Goal: Information Seeking & Learning: Learn about a topic

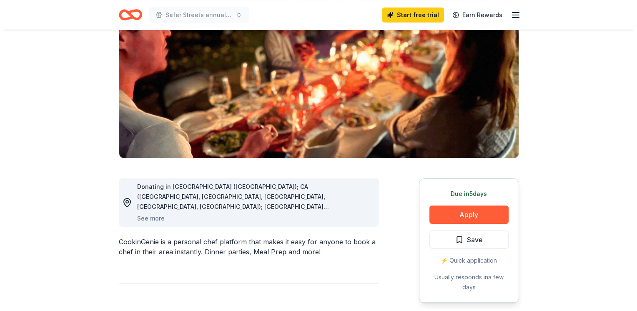
scroll to position [96, 0]
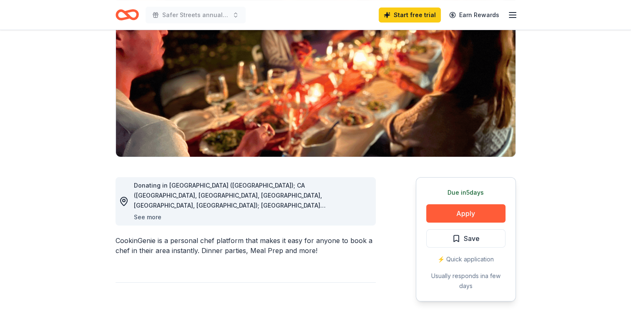
click at [135, 216] on button "See more" at bounding box center [148, 217] width 28 height 10
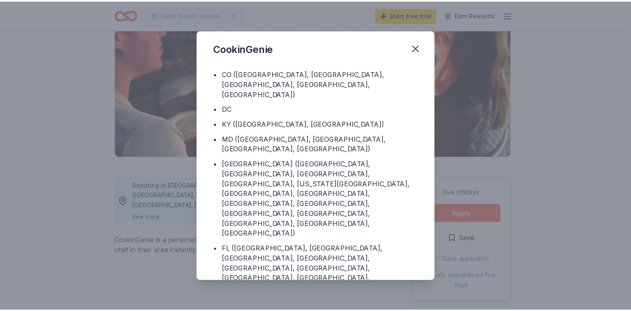
scroll to position [92, 0]
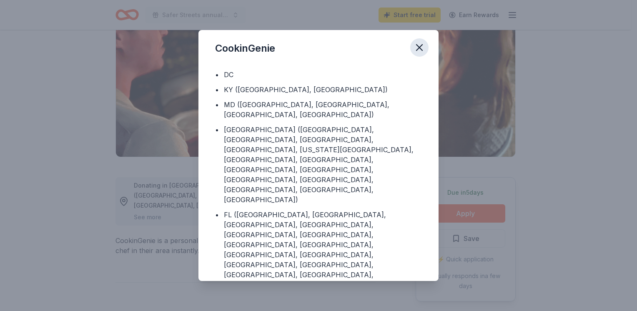
click at [419, 47] on icon "button" at bounding box center [420, 48] width 6 height 6
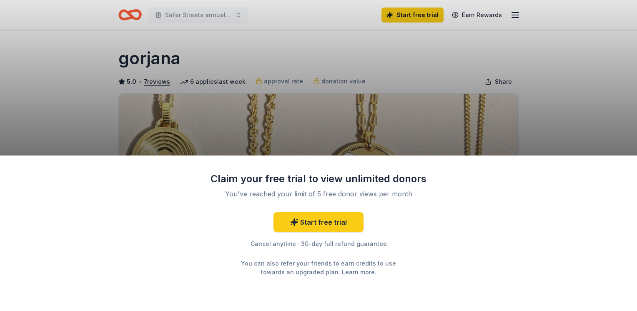
click at [581, 127] on div "Claim your free trial to view unlimited donors You've reached your limit of 5 f…" at bounding box center [318, 155] width 637 height 311
click at [45, 106] on div "Claim your free trial to view unlimited donors You've reached your limit of 5 f…" at bounding box center [318, 155] width 637 height 311
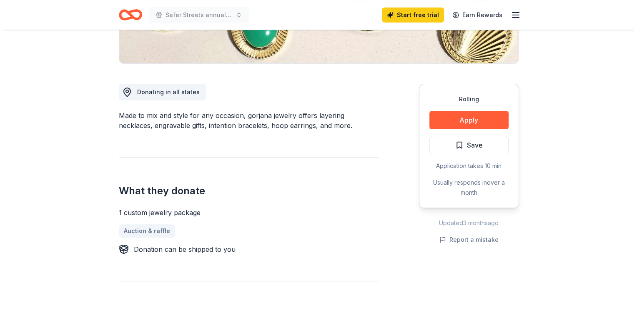
scroll to position [190, 0]
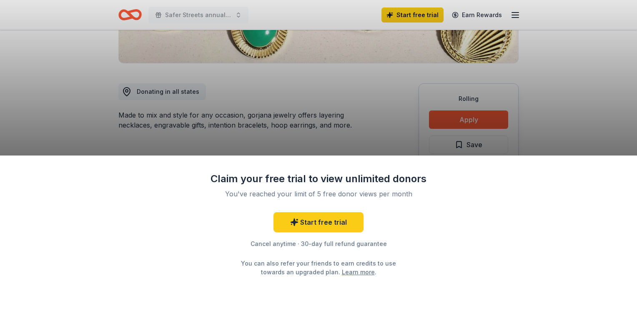
click at [466, 126] on div "Claim your free trial to view unlimited donors You've reached your limit of 5 f…" at bounding box center [318, 155] width 637 height 311
click at [480, 121] on div "Claim your free trial to view unlimited donors You've reached your limit of 5 f…" at bounding box center [318, 155] width 637 height 311
click at [463, 123] on div "Claim your free trial to view unlimited donors You've reached your limit of 5 f…" at bounding box center [318, 155] width 637 height 311
